Goal: Navigation & Orientation: Understand site structure

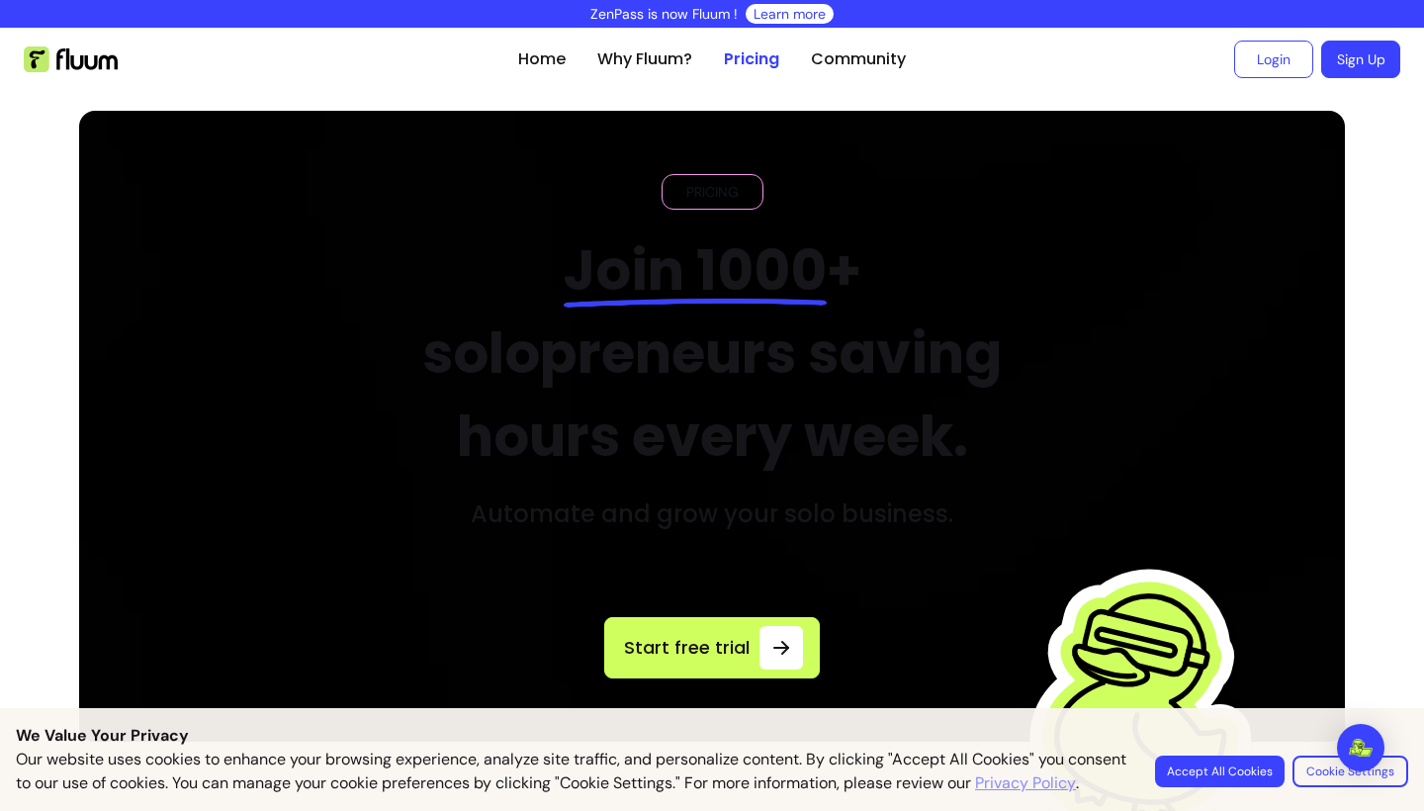
drag, startPoint x: 539, startPoint y: 55, endPoint x: 530, endPoint y: 45, distance: 13.3
click at [536, 52] on link "Home" at bounding box center [541, 59] width 47 height 24
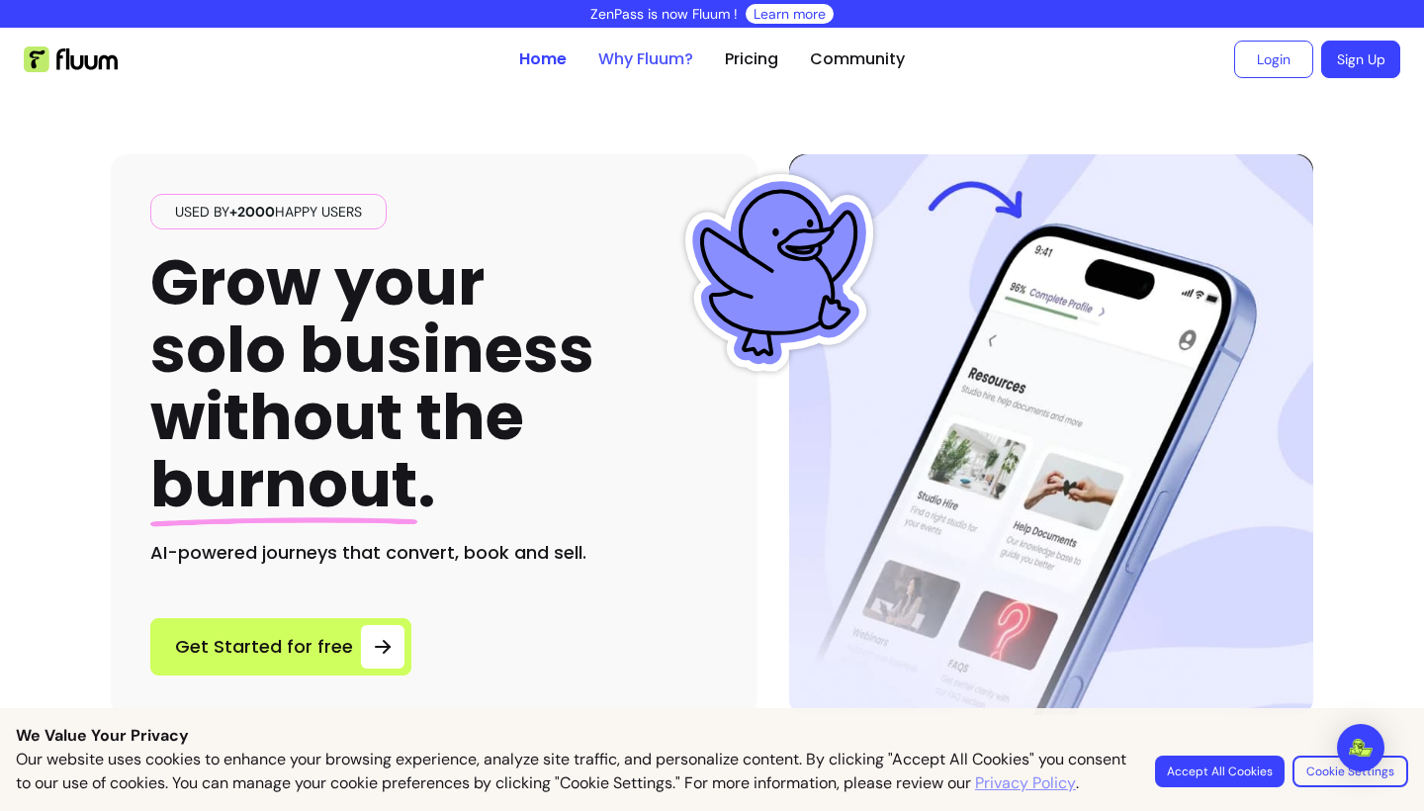
click at [651, 69] on link "Why Fluum?" at bounding box center [645, 59] width 95 height 24
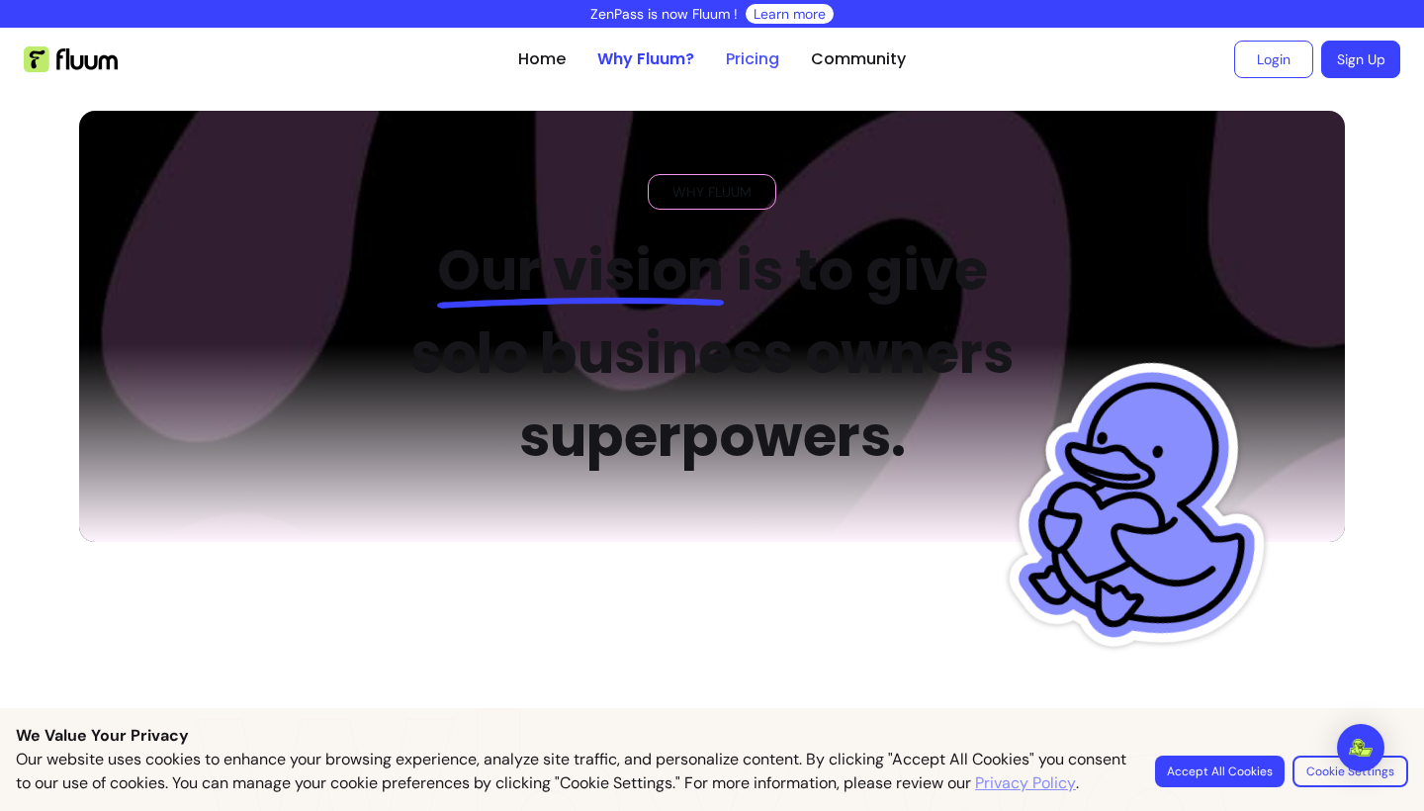
click at [765, 57] on link "Pricing" at bounding box center [752, 59] width 53 height 24
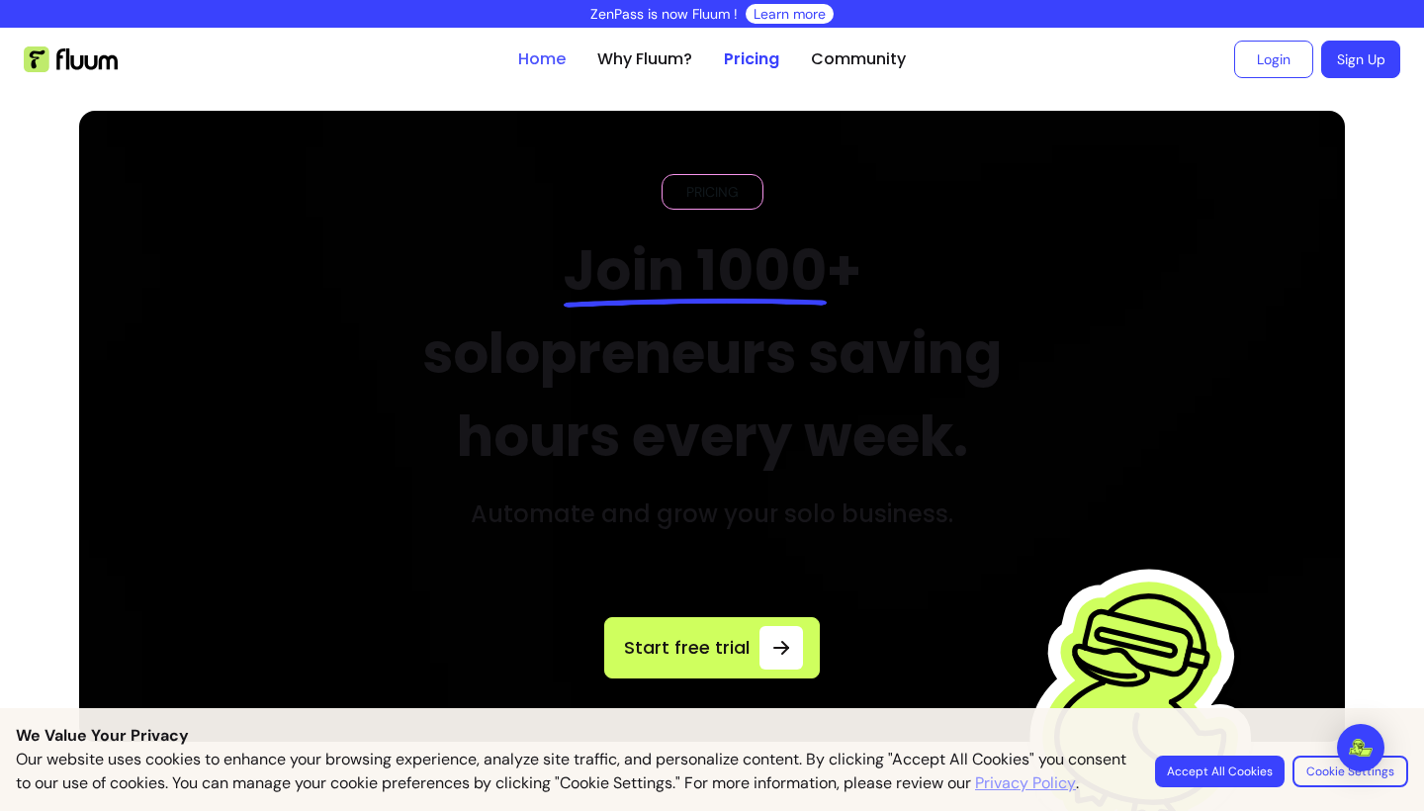
click at [536, 53] on link "Home" at bounding box center [541, 59] width 47 height 24
